Goal: Task Accomplishment & Management: Complete application form

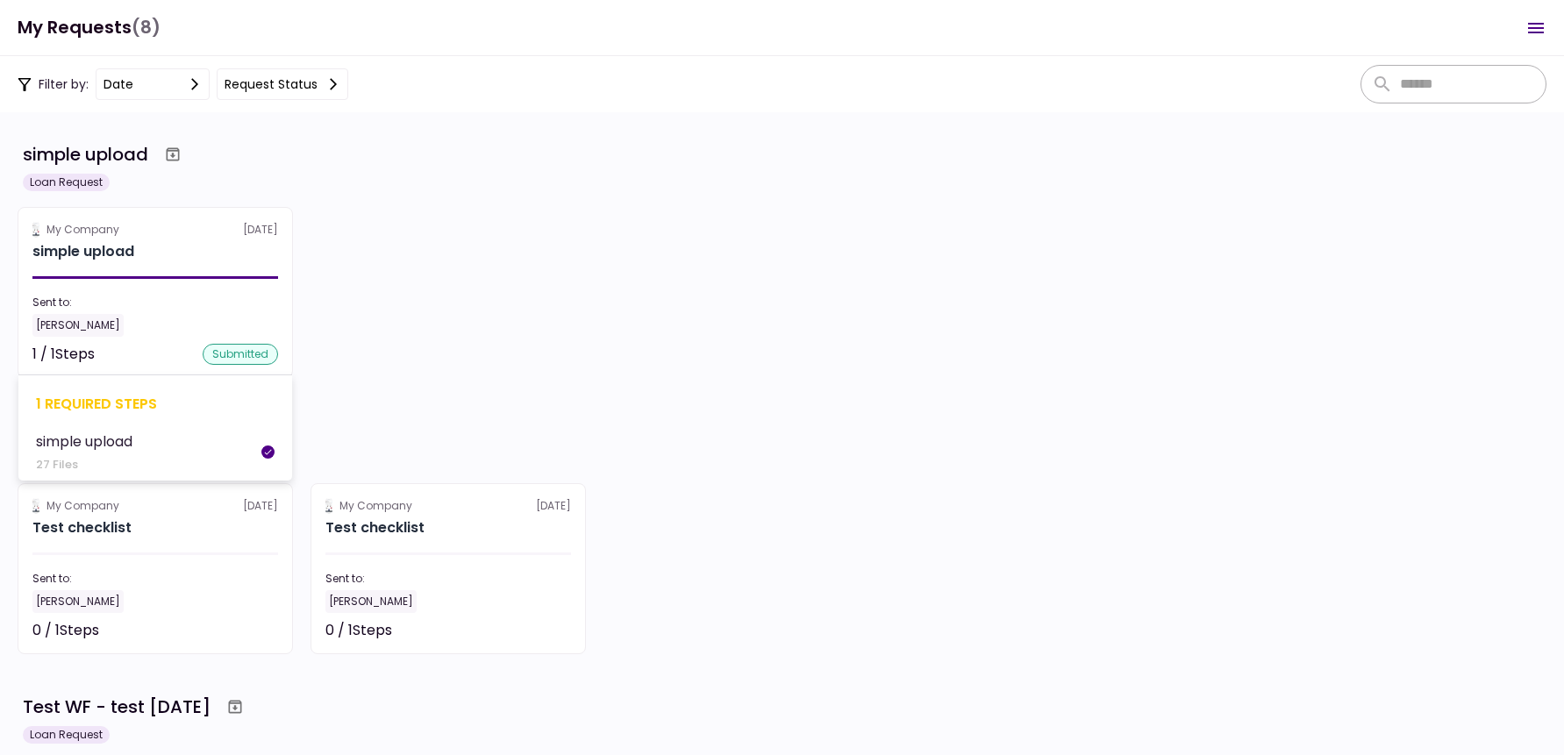
click at [152, 264] on section "My Company [DATE] simple upload Sent to: [PERSON_NAME] 1 / 1 Steps submitted 1 …" at bounding box center [155, 292] width 275 height 171
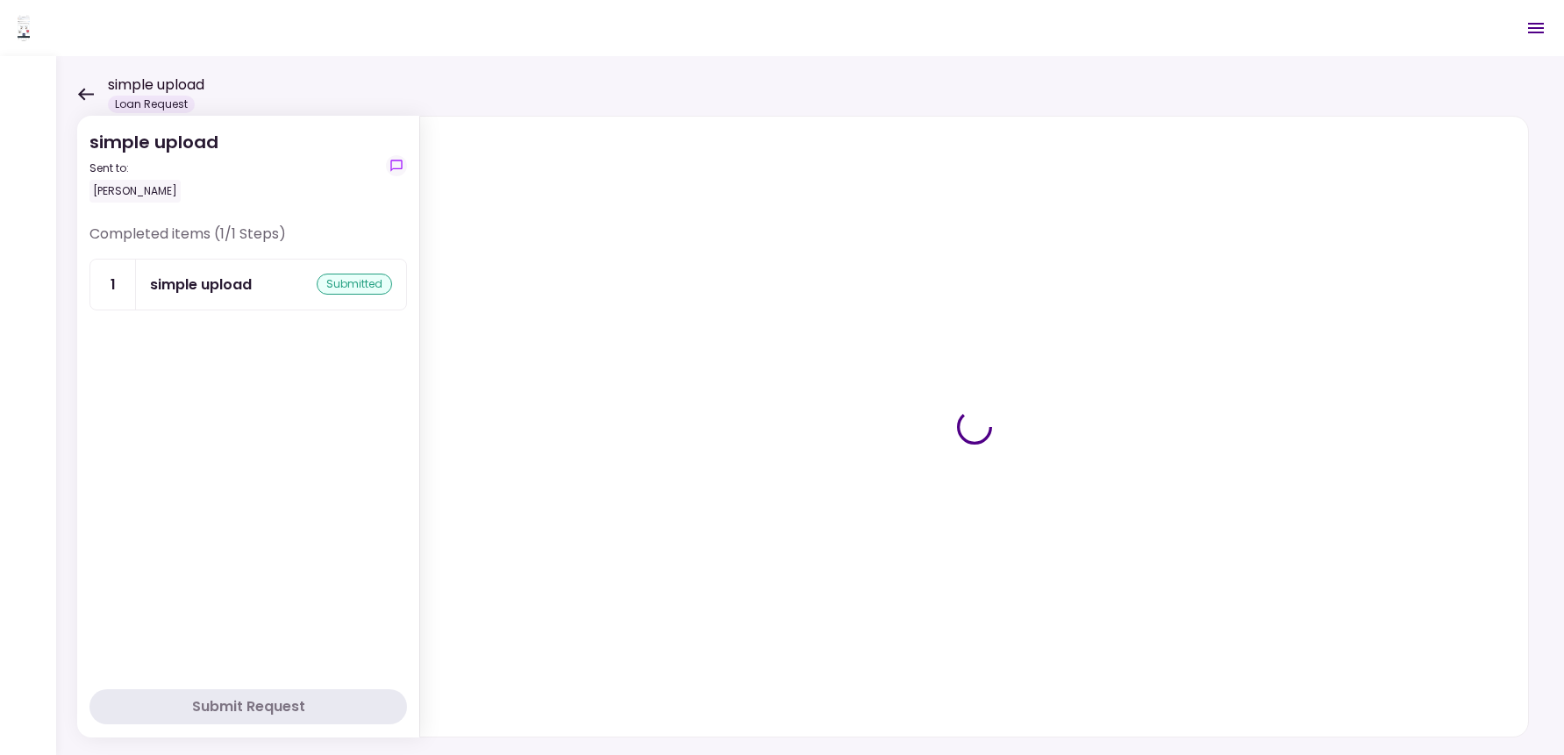
click at [215, 271] on div "simple upload submitted" at bounding box center [271, 285] width 270 height 50
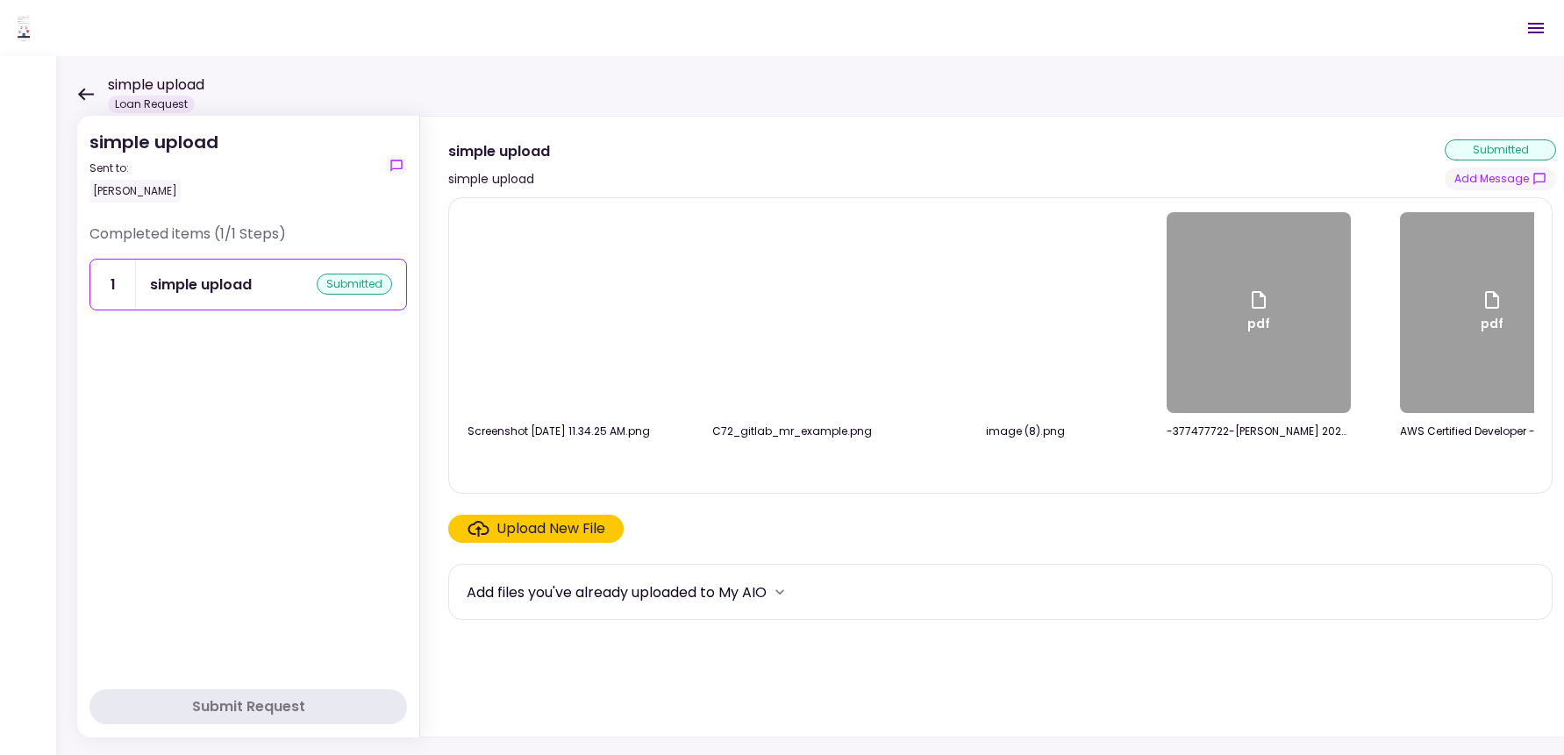
click at [526, 535] on div "Upload New File" at bounding box center [551, 528] width 109 height 21
click at [0, 0] on input "Upload New File" at bounding box center [0, 0] width 0 height 0
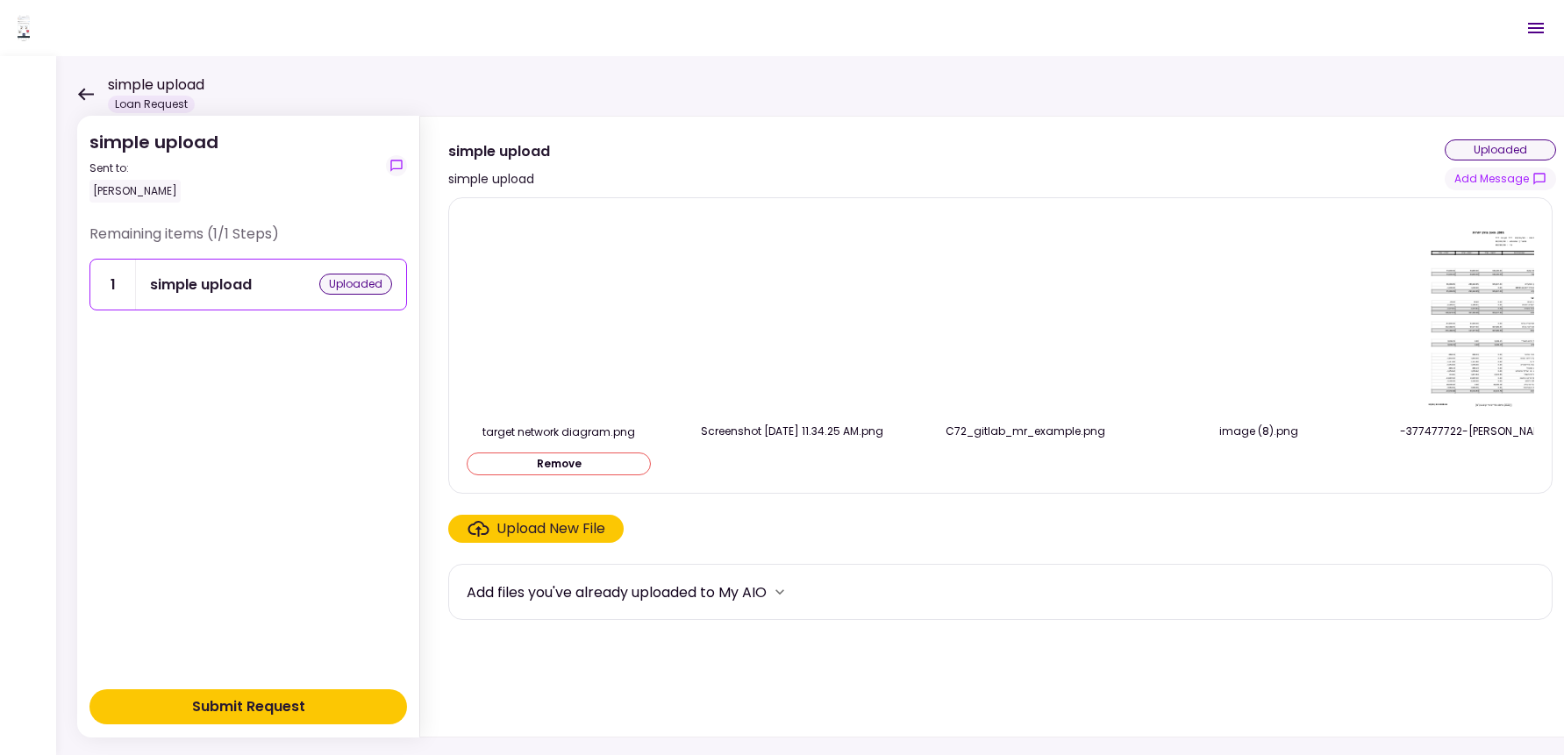
click at [244, 705] on div "Submit Request" at bounding box center [248, 707] width 113 height 21
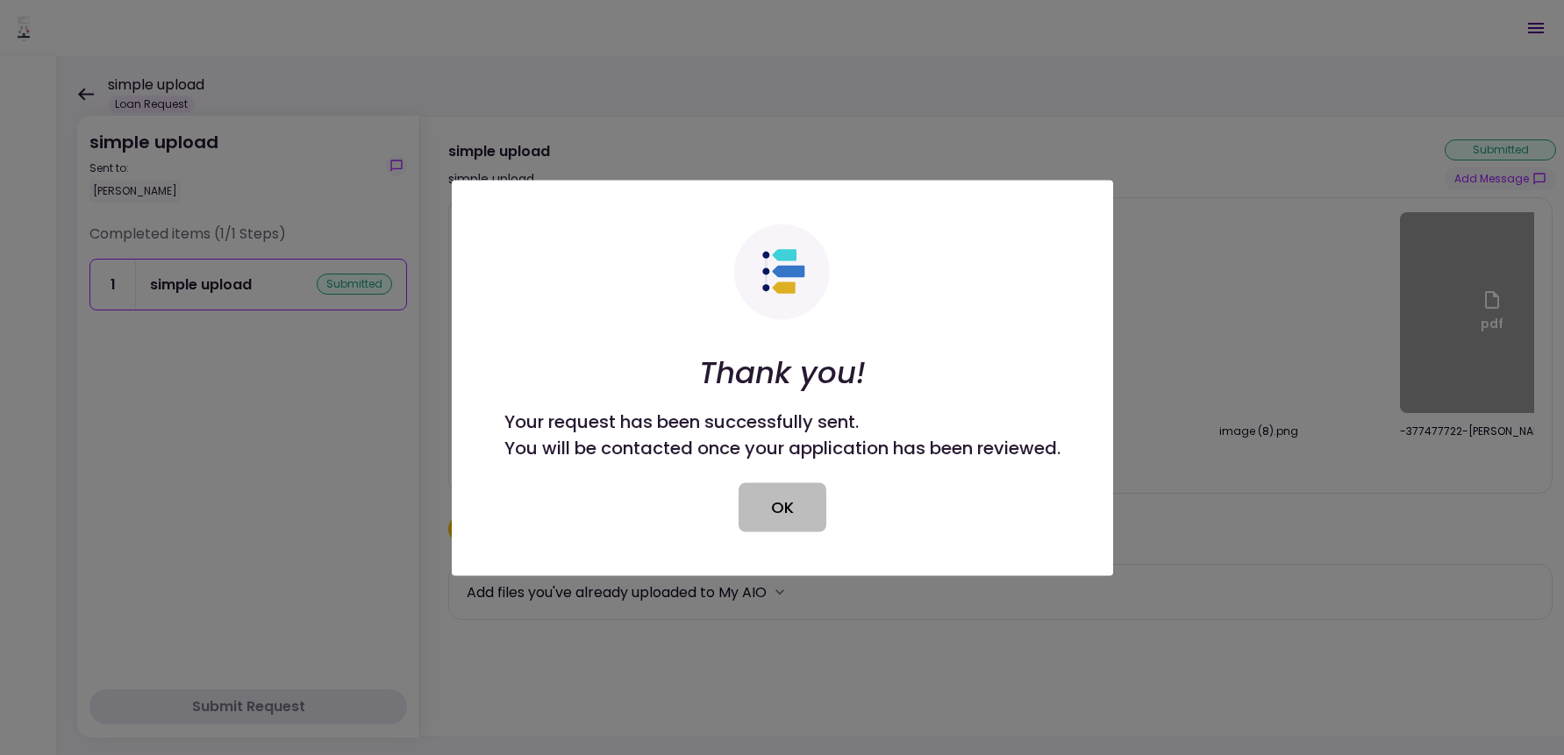
click at [793, 498] on button "OK" at bounding box center [783, 507] width 88 height 49
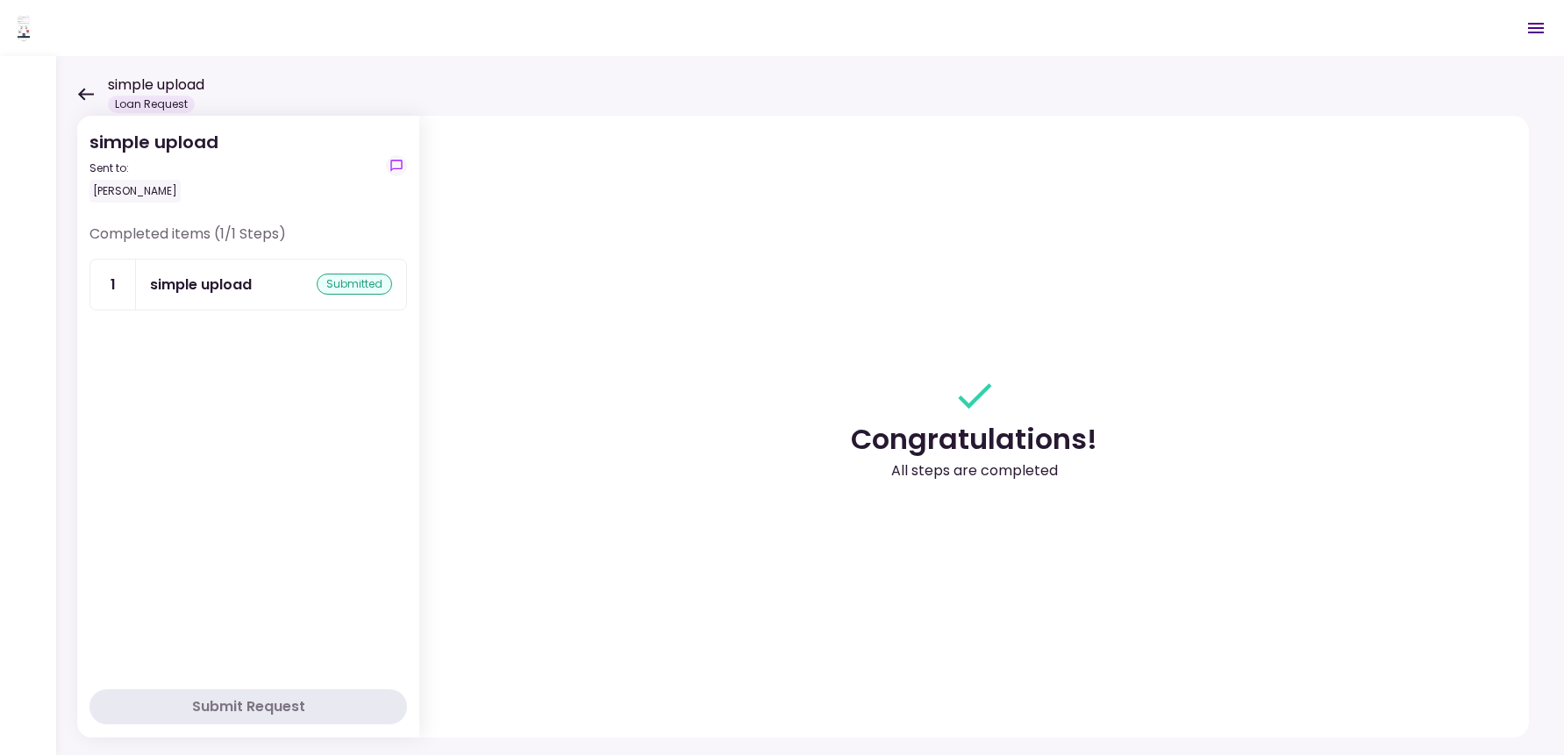
click at [80, 99] on icon at bounding box center [85, 94] width 17 height 13
